Goal: Task Accomplishment & Management: Manage account settings

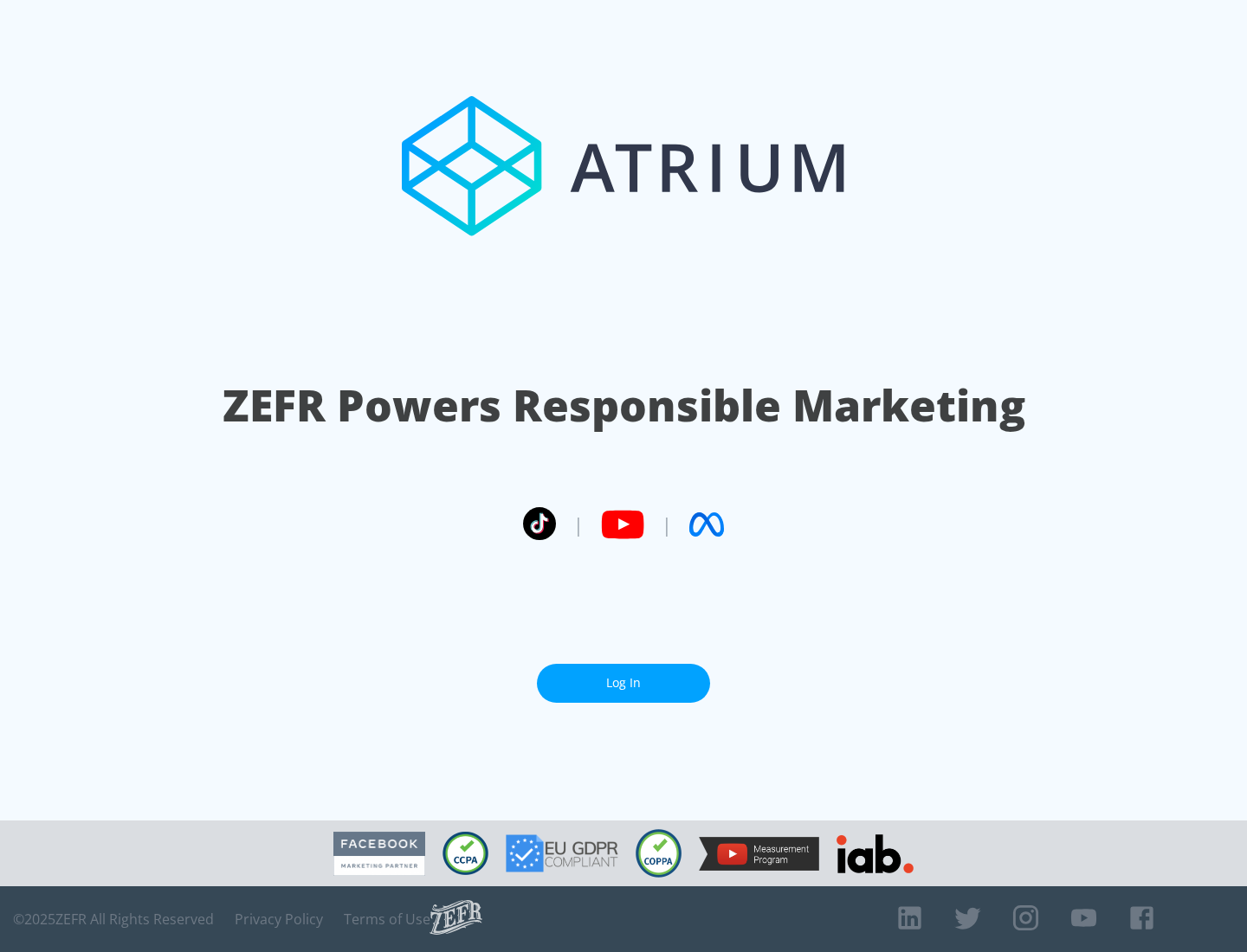
click at [624, 676] on link "Log In" at bounding box center [624, 684] width 173 height 39
